Goal: Task Accomplishment & Management: Manage account settings

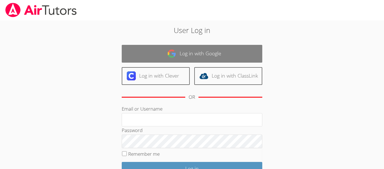
click at [229, 55] on link "Log in with Google" at bounding box center [192, 54] width 141 height 18
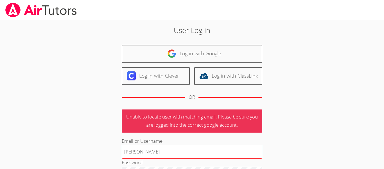
type input "[PERSON_NAME]"
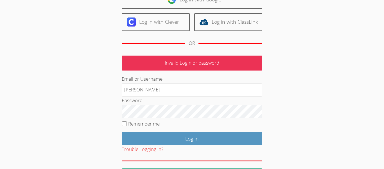
scroll to position [55, 0]
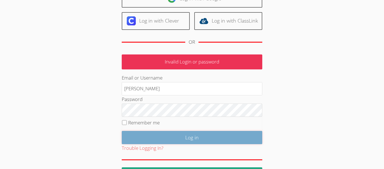
click at [200, 141] on input "Log in" at bounding box center [192, 137] width 141 height 13
